Goal: Task Accomplishment & Management: Use online tool/utility

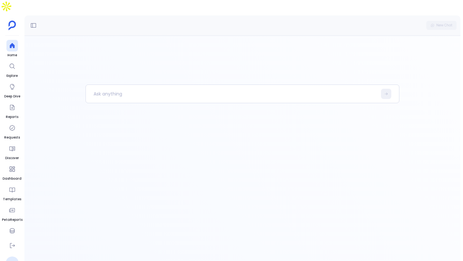
click at [2, 102] on ul "Home Explore Deep Dive Reports Requests Discover Dashboard Templates PetaReport…" at bounding box center [12, 139] width 21 height 198
click at [8, 102] on link "Reports" at bounding box center [12, 111] width 13 height 18
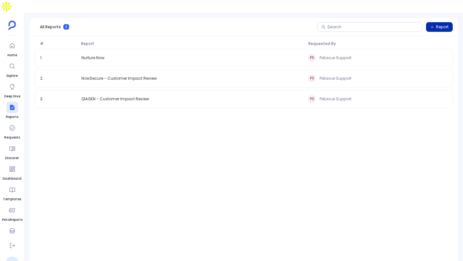
click at [443, 24] on span "Report" at bounding box center [442, 26] width 13 height 5
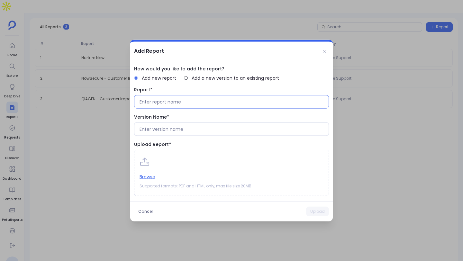
click at [233, 100] on input at bounding box center [232, 102] width 184 height 6
type input "Spirion"
click at [176, 128] on input at bounding box center [232, 129] width 184 height 6
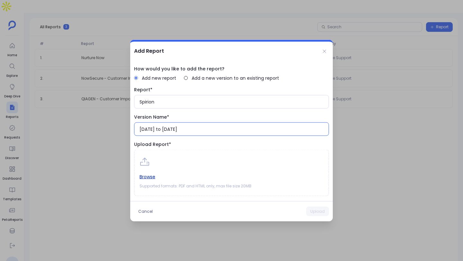
type input "[DATE] to [DATE]"
click at [144, 177] on button "Browse" at bounding box center [148, 176] width 16 height 7
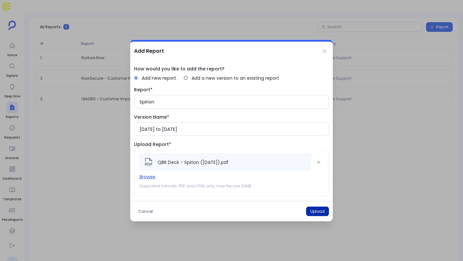
click at [319, 213] on button "Upload" at bounding box center [317, 212] width 23 height 10
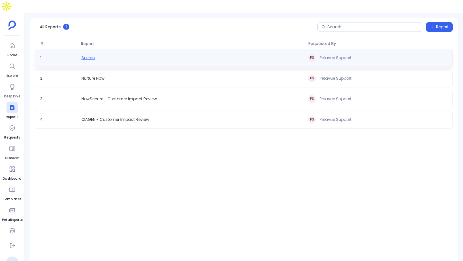
click at [89, 55] on span "Spirion" at bounding box center [88, 57] width 14 height 5
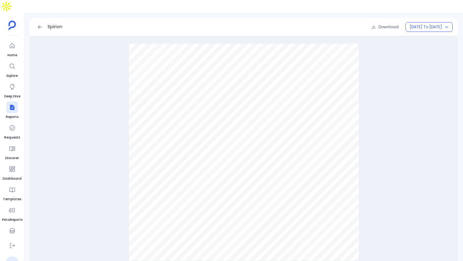
scroll to position [5014, 0]
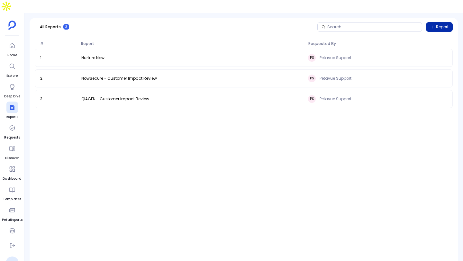
click at [448, 24] on span "Report" at bounding box center [442, 26] width 13 height 5
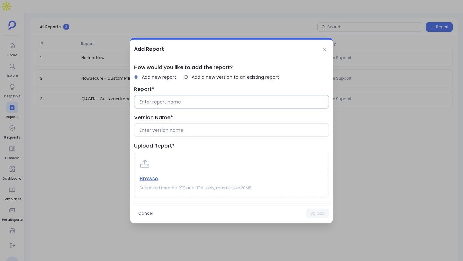
click at [194, 105] on input at bounding box center [232, 102] width 184 height 6
type input "Spirion — Customer Impact"
click at [319, 53] on div "Add Report" at bounding box center [231, 48] width 203 height 21
click at [323, 50] on icon at bounding box center [324, 49] width 5 height 5
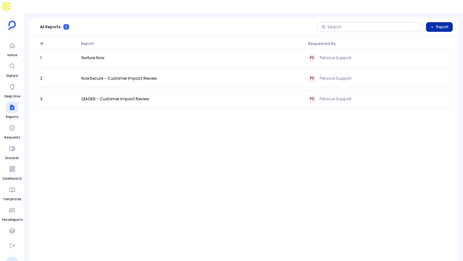
click at [440, 24] on span "Report" at bounding box center [442, 26] width 13 height 5
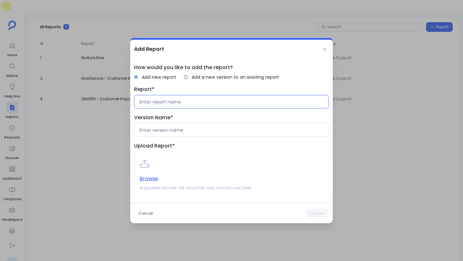
click at [207, 102] on input at bounding box center [232, 102] width 184 height 6
paste input "Spirion — Customer Impact"
type input "Spirion — Customer Impact Review"
click at [182, 133] on div at bounding box center [231, 131] width 195 height 14
click at [182, 133] on input at bounding box center [232, 130] width 184 height 6
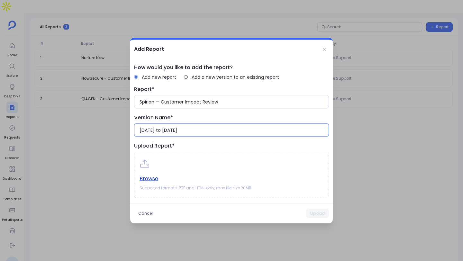
type input "[DATE] to [DATE]"
click at [155, 178] on button "Browse" at bounding box center [149, 178] width 19 height 7
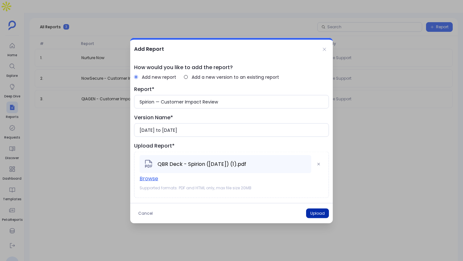
click at [312, 215] on button "Upload" at bounding box center [317, 214] width 23 height 10
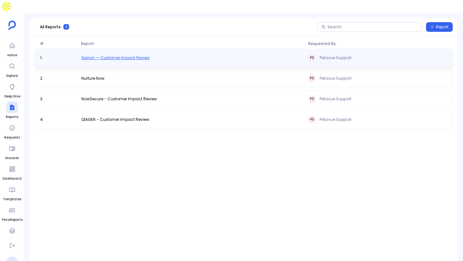
click at [132, 55] on span "Spirion — Customer Impact Review" at bounding box center [115, 57] width 69 height 5
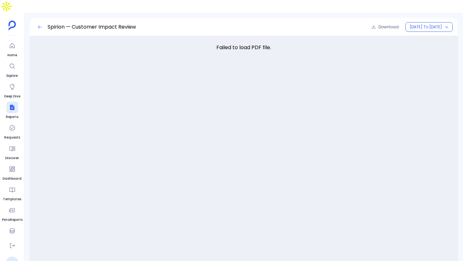
click at [41, 22] on button at bounding box center [40, 27] width 10 height 10
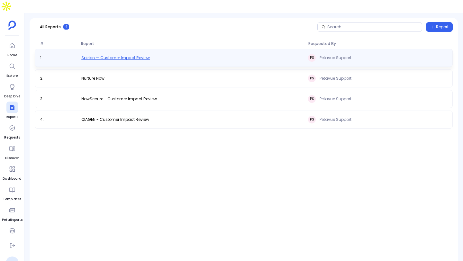
click at [136, 55] on span "Spirion — Customer Impact Review" at bounding box center [115, 57] width 69 height 5
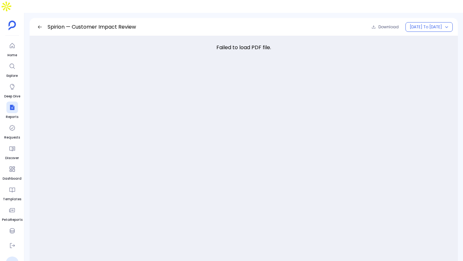
click at [374, 19] on div "Spirion — Customer Impact Review Download January to July 2025" at bounding box center [244, 27] width 428 height 18
click at [379, 24] on span "Download" at bounding box center [389, 26] width 20 height 5
click at [40, 24] on icon at bounding box center [39, 26] width 5 height 5
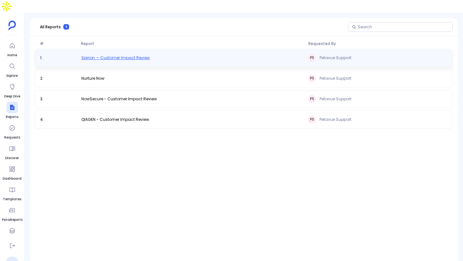
click at [123, 55] on span "Spirion — Customer Impact Review" at bounding box center [115, 57] width 69 height 5
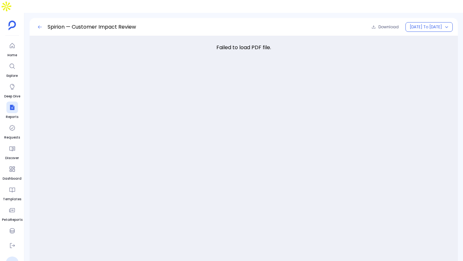
click at [39, 25] on icon at bounding box center [40, 26] width 4 height 3
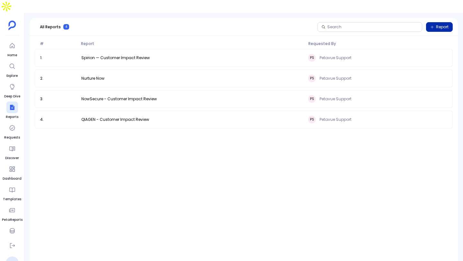
click at [437, 22] on button "Report" at bounding box center [439, 27] width 27 height 10
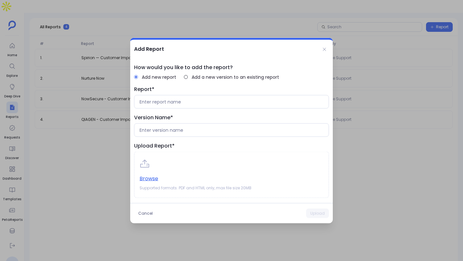
click at [332, 47] on div "Add Report" at bounding box center [231, 48] width 203 height 21
click at [328, 47] on button at bounding box center [324, 49] width 9 height 9
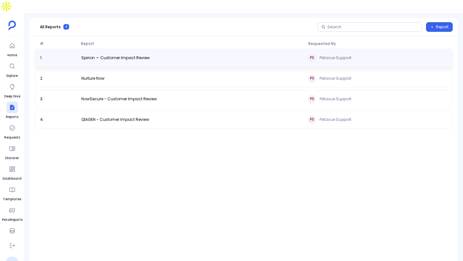
click at [143, 50] on div "1 . Spirion — Customer Impact Review PS Petavue Support" at bounding box center [244, 58] width 418 height 18
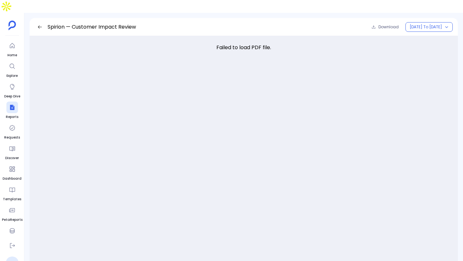
click at [41, 20] on div "Spirion — Customer Impact Review Download [DATE] to [DATE]" at bounding box center [244, 27] width 428 height 18
click at [39, 24] on icon at bounding box center [39, 26] width 5 height 5
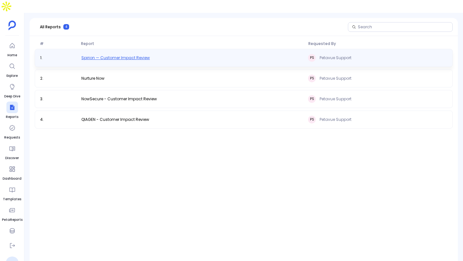
click at [137, 55] on span "Spirion — Customer Impact Review" at bounding box center [115, 57] width 69 height 5
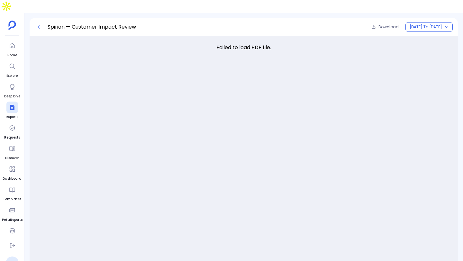
click at [40, 24] on icon at bounding box center [39, 26] width 5 height 5
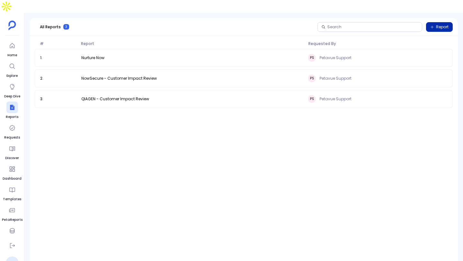
click at [429, 22] on button "Report" at bounding box center [439, 27] width 27 height 10
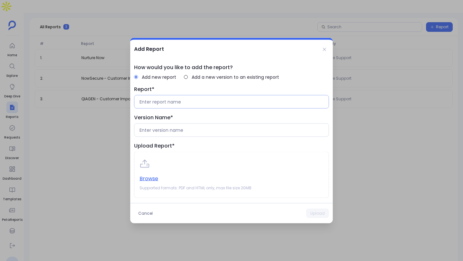
click at [173, 104] on input at bounding box center [232, 102] width 184 height 6
click at [323, 51] on icon at bounding box center [324, 49] width 3 height 3
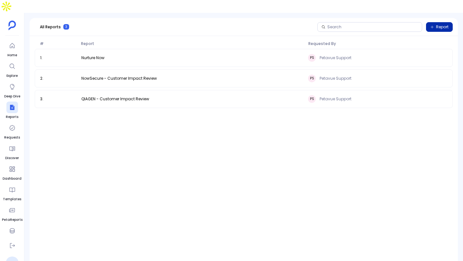
click at [447, 24] on span "Report" at bounding box center [442, 26] width 13 height 5
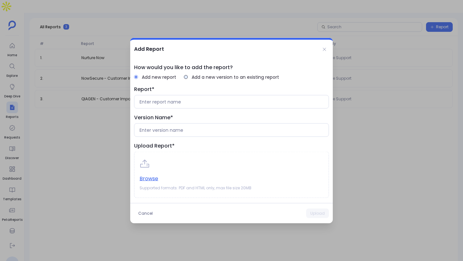
click at [196, 76] on span "Add a new version to an existing report" at bounding box center [235, 77] width 87 height 6
click at [150, 76] on span "Add new report" at bounding box center [159, 77] width 34 height 6
click at [152, 98] on div at bounding box center [231, 102] width 195 height 14
click at [156, 109] on div "How would you like to add the report? Add new report Add a new version to an ex…" at bounding box center [231, 131] width 203 height 145
click at [158, 104] on input at bounding box center [232, 102] width 184 height 6
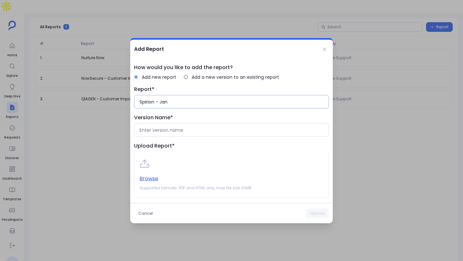
click at [194, 97] on div "Spirion - Jan" at bounding box center [231, 102] width 195 height 14
click at [178, 99] on input "Spirion - Jan" at bounding box center [232, 102] width 184 height 6
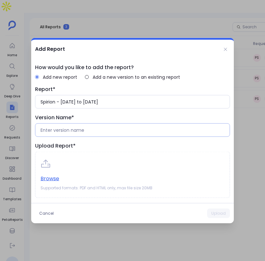
click at [103, 133] on input at bounding box center [133, 130] width 184 height 6
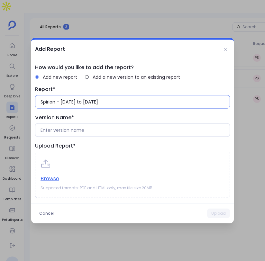
click at [127, 103] on input "Spirion - [DATE] to [DATE]" at bounding box center [133, 102] width 184 height 6
type input "Spirion - Customer Impact Review"
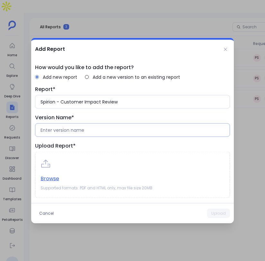
click at [67, 124] on div at bounding box center [132, 131] width 195 height 14
click at [65, 131] on input at bounding box center [133, 130] width 184 height 6
type input "a"
type input "[DATE] to [DATE]"
click at [47, 186] on span "Supported formats: PDF and HTML only, max file size 20MB" at bounding box center [133, 188] width 184 height 5
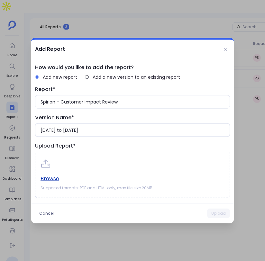
click at [49, 180] on button "Browse" at bounding box center [50, 178] width 19 height 7
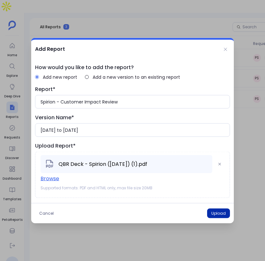
click at [220, 214] on button "Upload" at bounding box center [218, 214] width 23 height 10
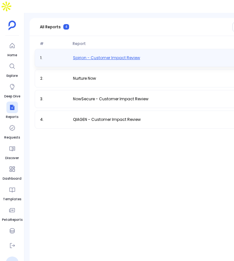
click at [109, 55] on span "Spirion - Customer Impact Review" at bounding box center [106, 57] width 67 height 5
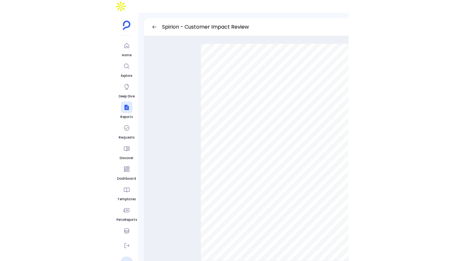
scroll to position [6163, 0]
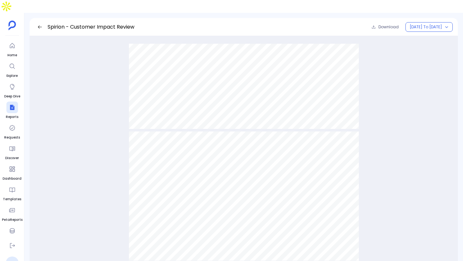
scroll to position [2515, 0]
click at [442, 24] on span "[DATE] to [DATE]" at bounding box center [426, 26] width 32 height 5
click at [420, 42] on div "Customer Impact Review Metrics — Spirion [DATE]–[DATE] Spirion – Account Engage…" at bounding box center [244, 152] width 418 height 227
